Goal: Check status: Check status

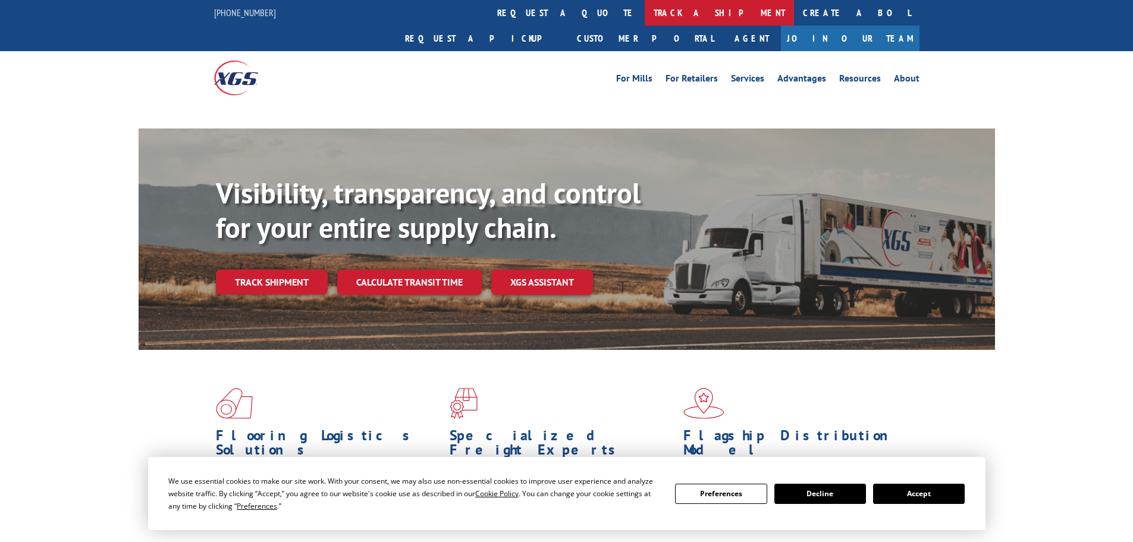
click at [645, 13] on link "track a shipment" at bounding box center [719, 13] width 149 height 26
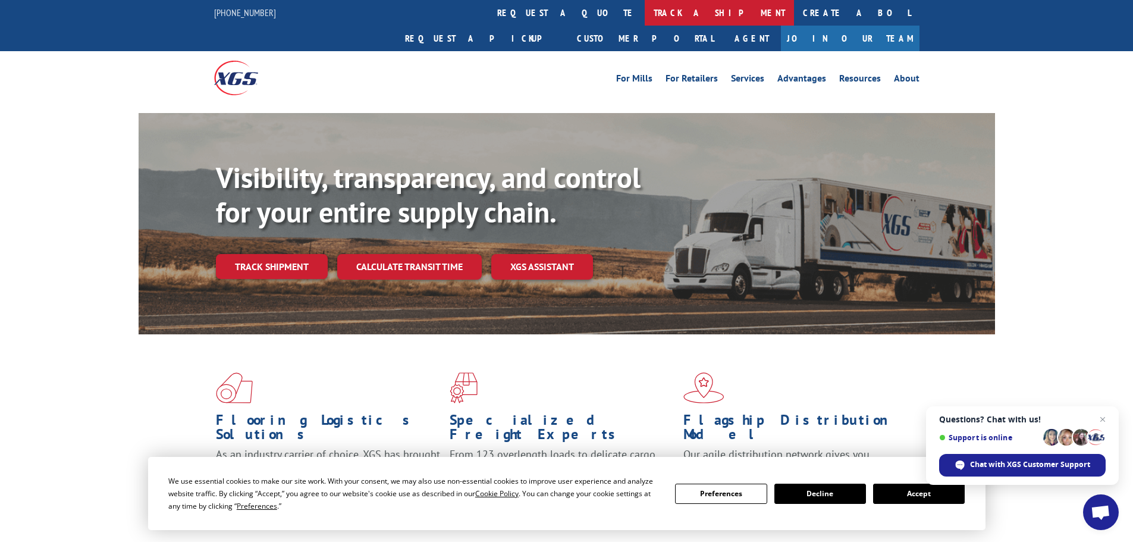
click at [645, 13] on link "track a shipment" at bounding box center [719, 13] width 149 height 26
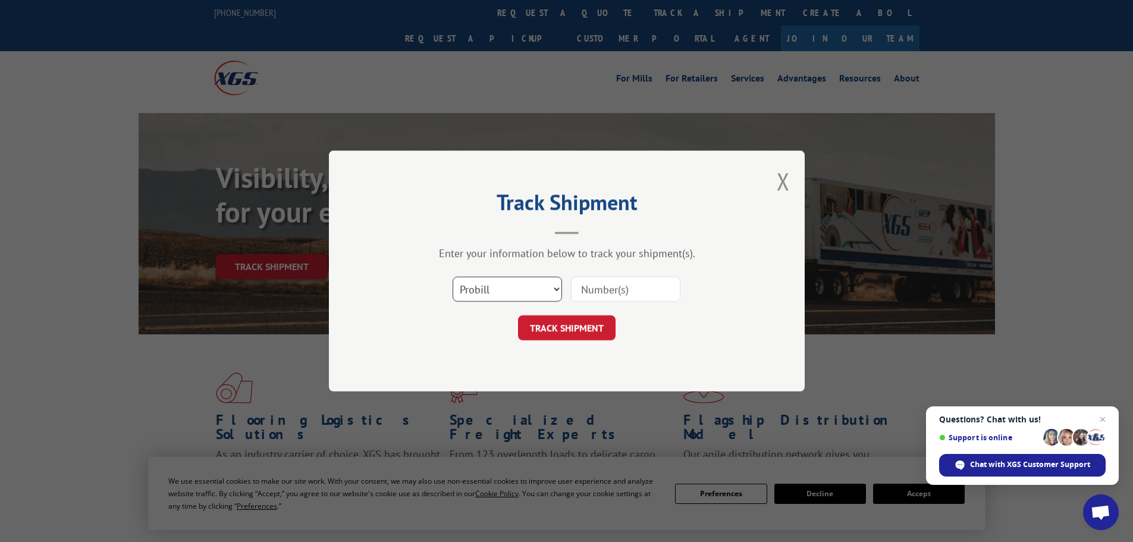
click at [476, 289] on select "Select category... Probill BOL PO" at bounding box center [507, 289] width 109 height 25
select select "po"
click at [453, 277] on select "Select category... Probill BOL PO" at bounding box center [507, 289] width 109 height 25
click at [602, 291] on input at bounding box center [625, 289] width 109 height 25
paste input "21520383"
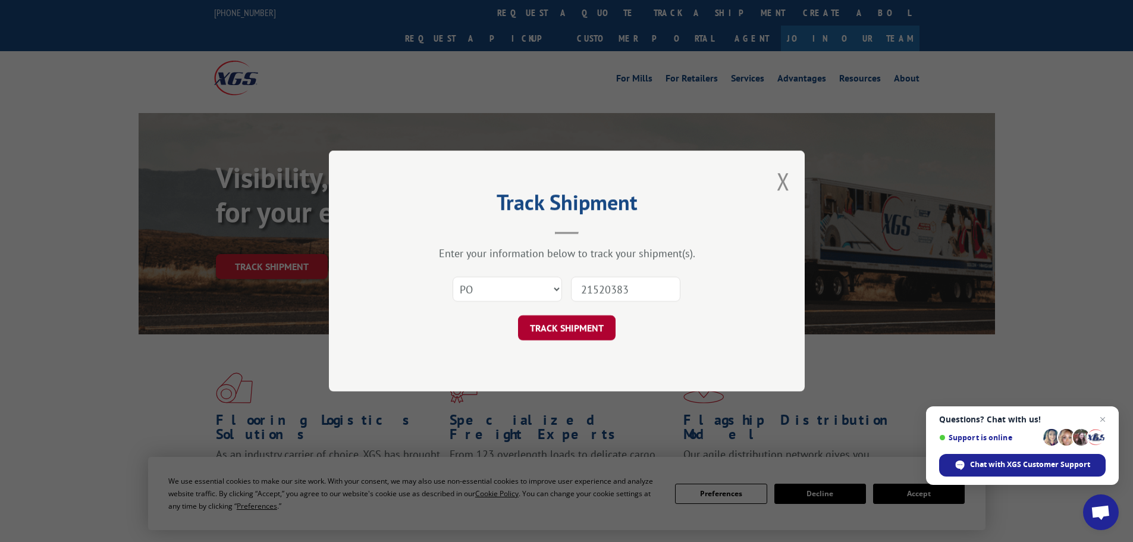
type input "21520383"
click at [559, 324] on button "TRACK SHIPMENT" at bounding box center [567, 327] width 98 height 25
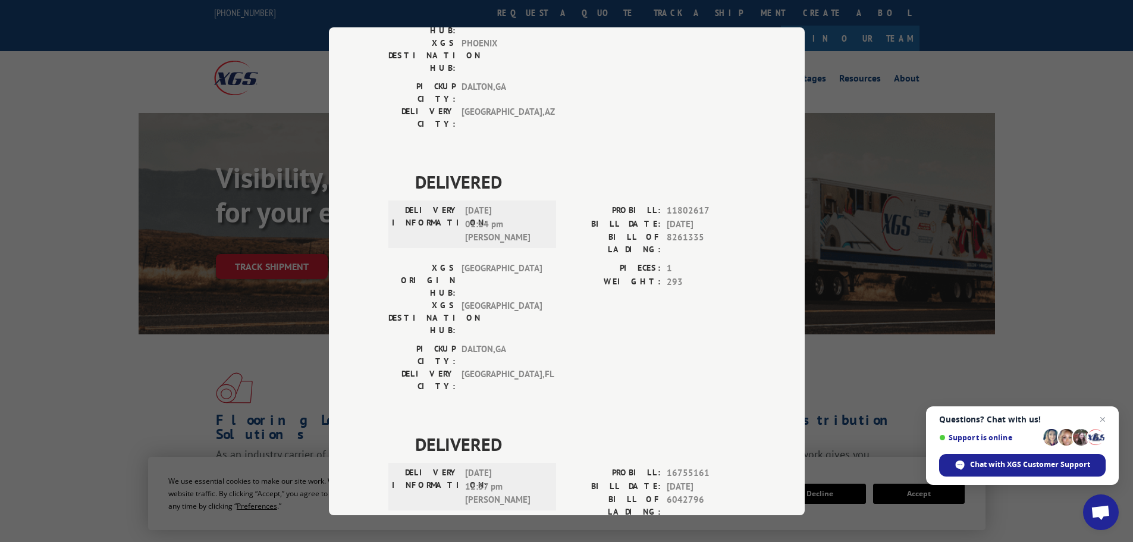
scroll to position [253, 0]
